Goal: Find specific page/section: Find specific page/section

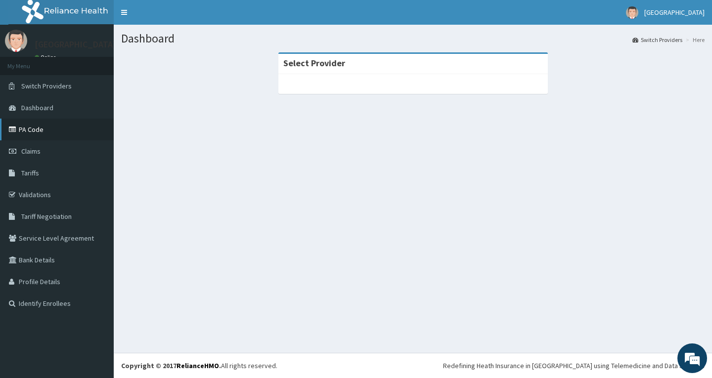
click at [46, 133] on link "PA Code" at bounding box center [57, 130] width 114 height 22
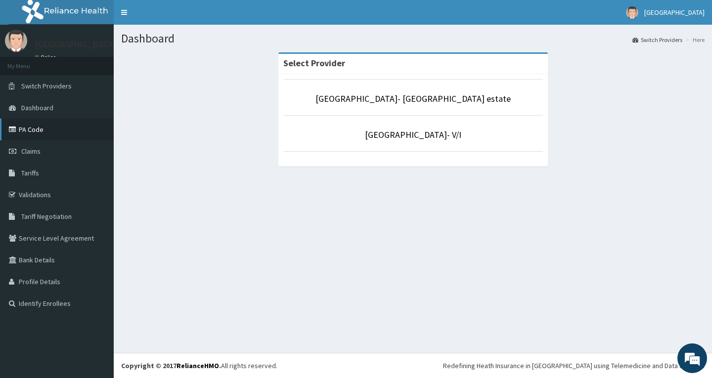
click at [25, 126] on link "PA Code" at bounding box center [57, 130] width 114 height 22
click at [607, 94] on div "Select Provider Faith City Hospital- Ajao estate Faith City Hospital- V/I" at bounding box center [413, 114] width 584 height 124
click at [40, 131] on link "PA Code" at bounding box center [57, 130] width 114 height 22
click at [40, 176] on link "Tariffs" at bounding box center [57, 173] width 114 height 22
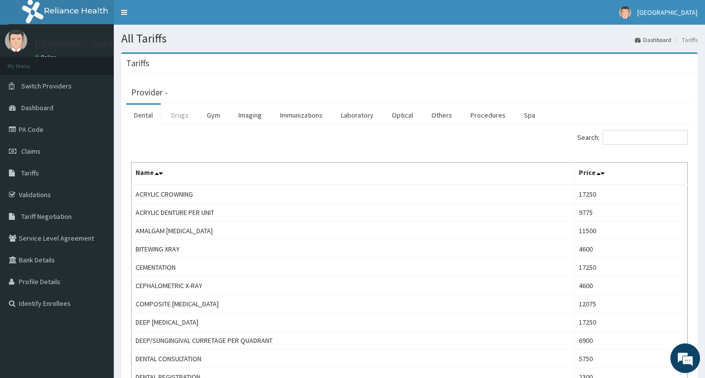
click at [186, 116] on link "Drugs" at bounding box center [179, 115] width 33 height 21
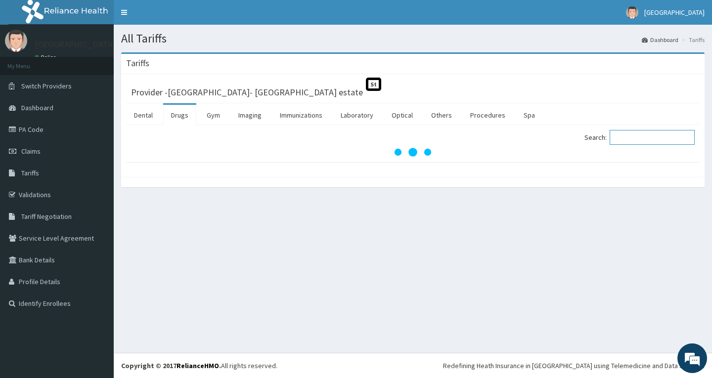
click at [627, 137] on input "Search:" at bounding box center [652, 137] width 85 height 15
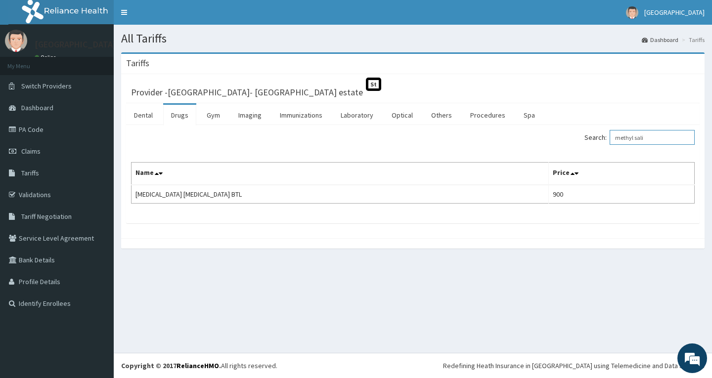
type input "methyl sali"
